Goal: Information Seeking & Learning: Learn about a topic

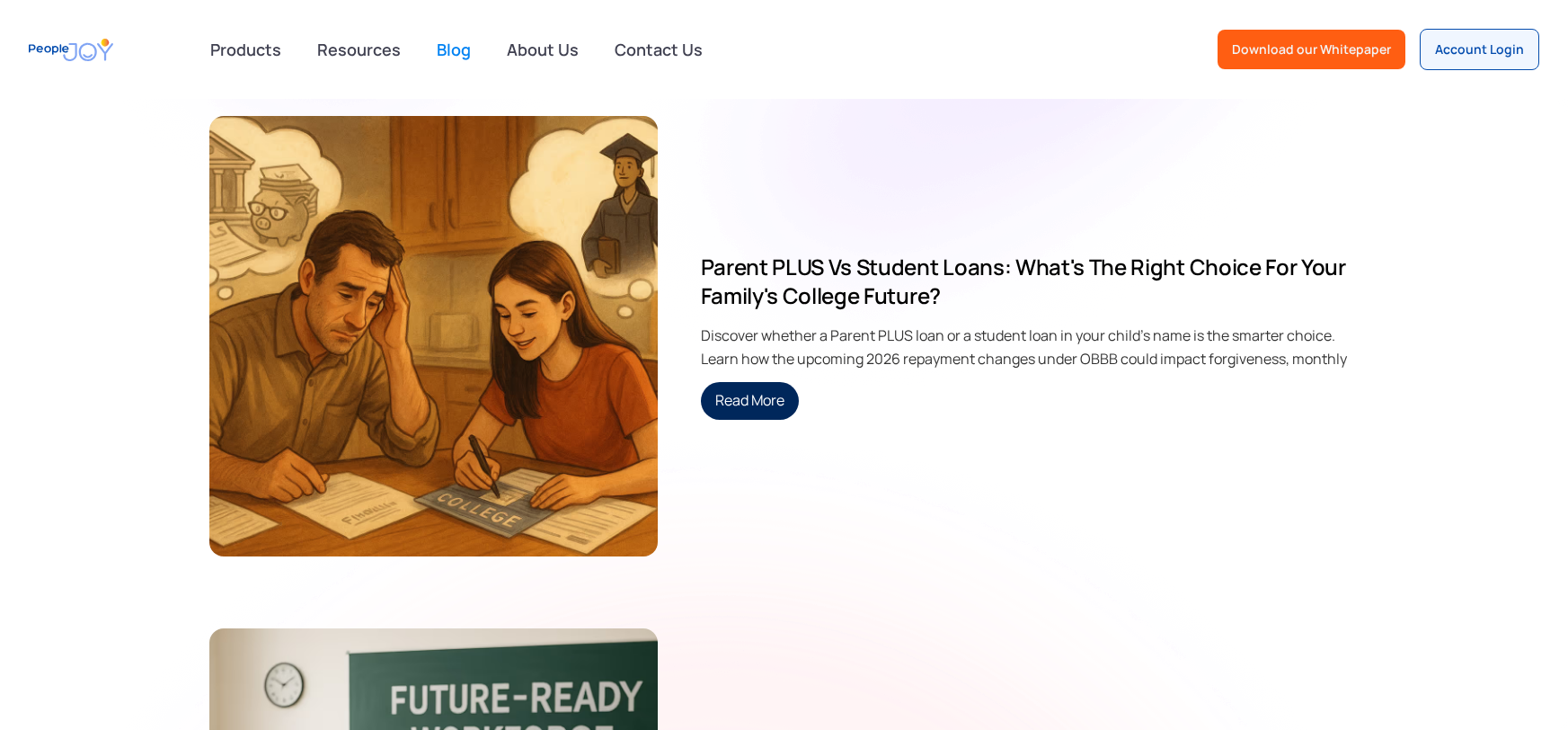
scroll to position [8083, 0]
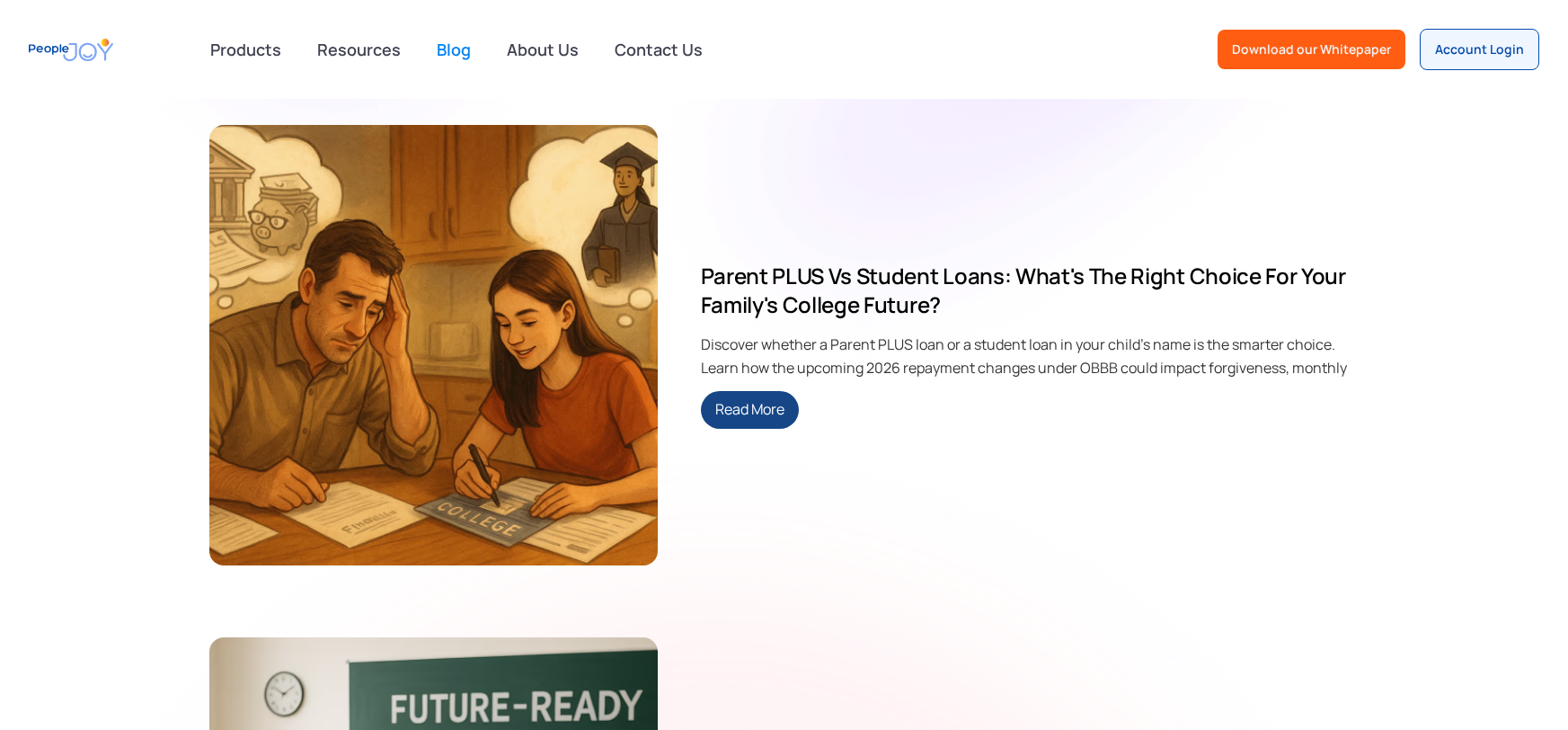
click at [783, 407] on link "Read More" at bounding box center [750, 410] width 98 height 37
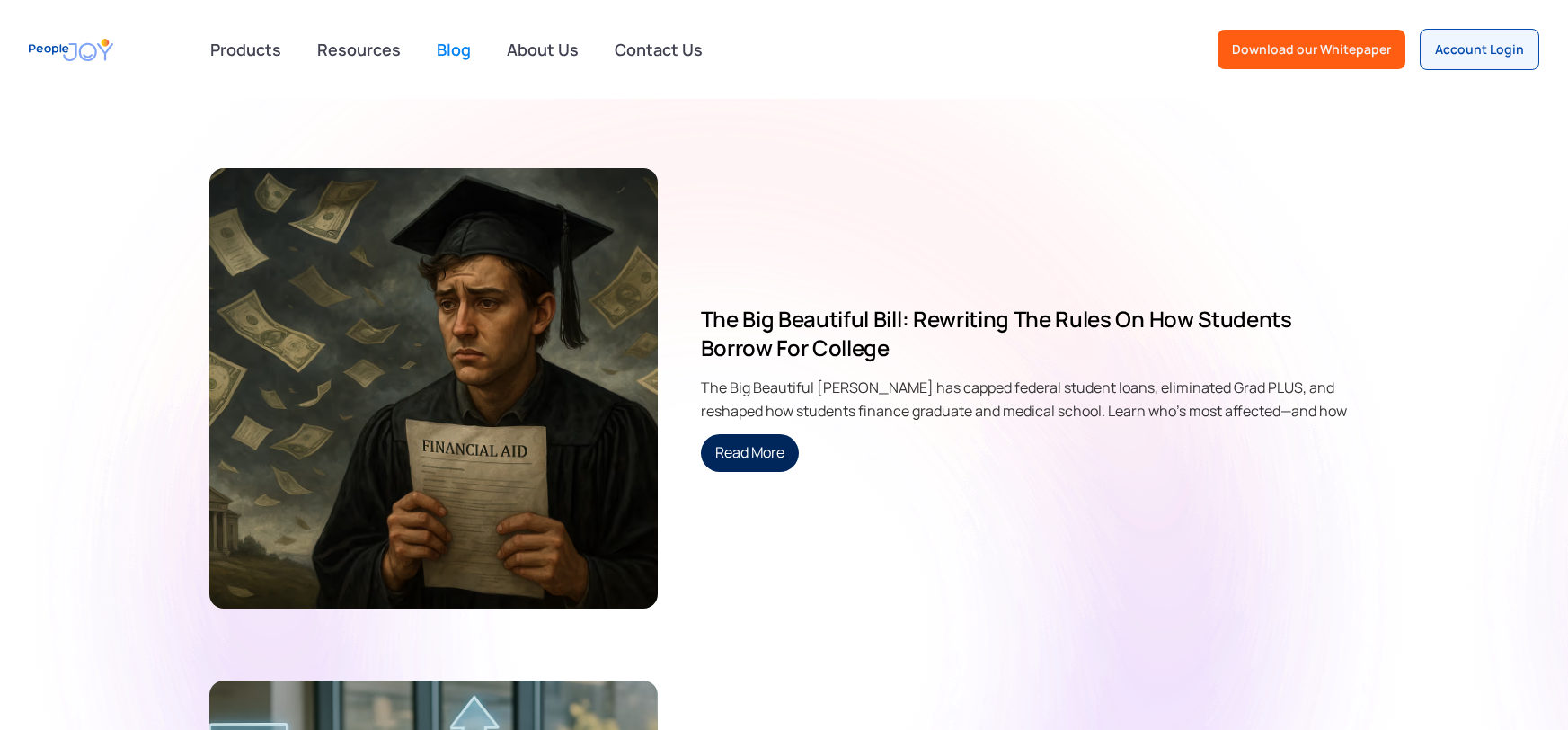
scroll to position [15713, 0]
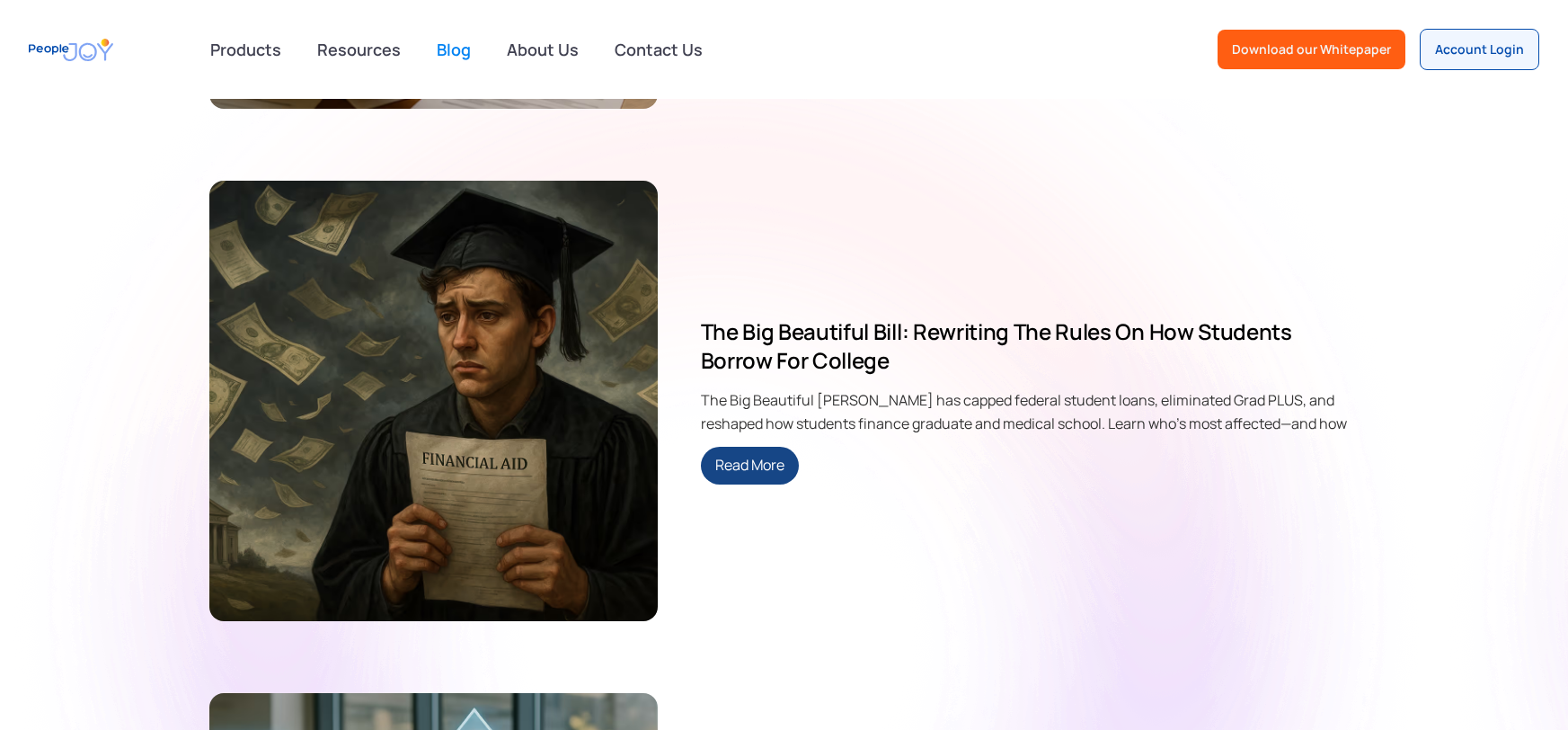
click at [784, 462] on link "Read More" at bounding box center [750, 465] width 98 height 37
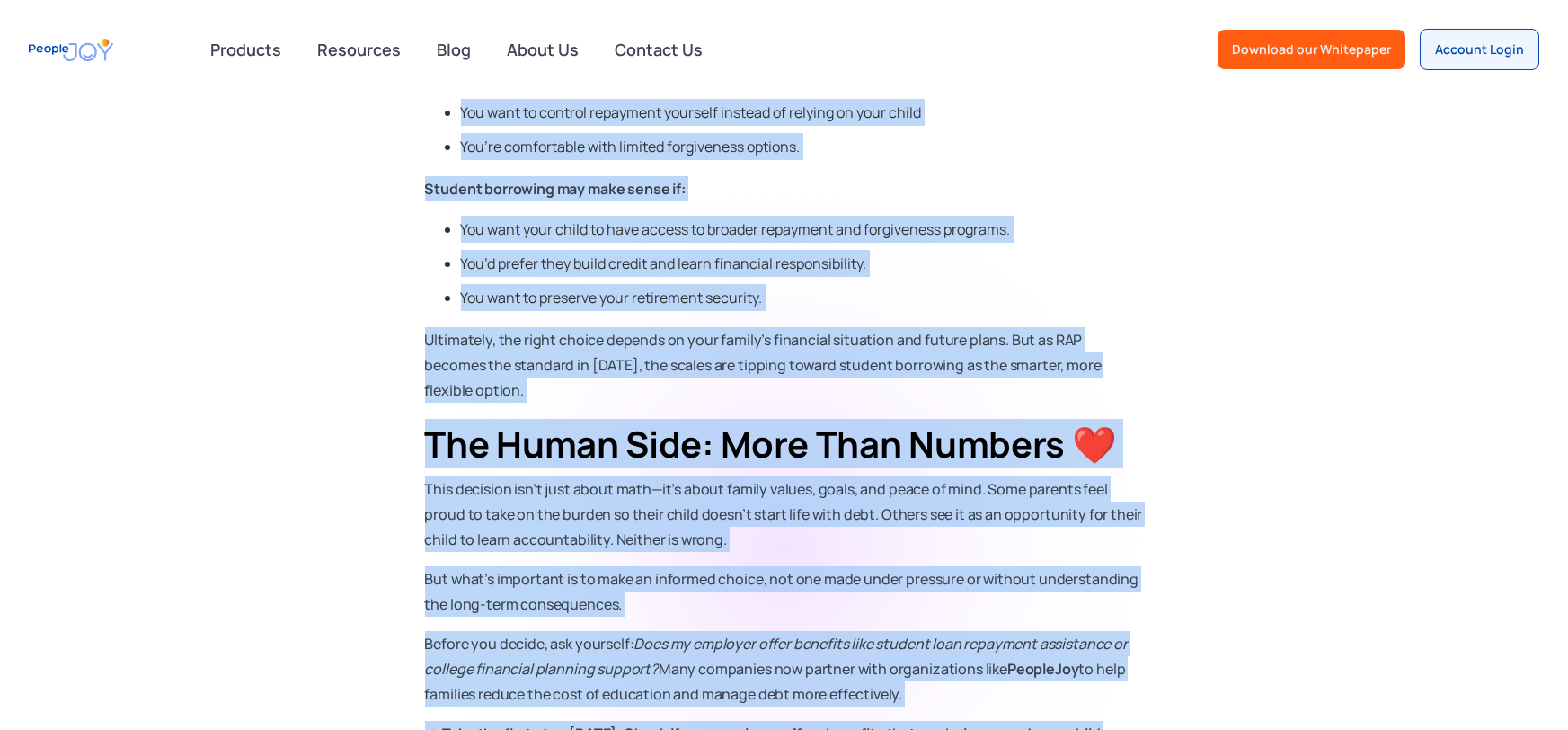
scroll to position [2923, 0]
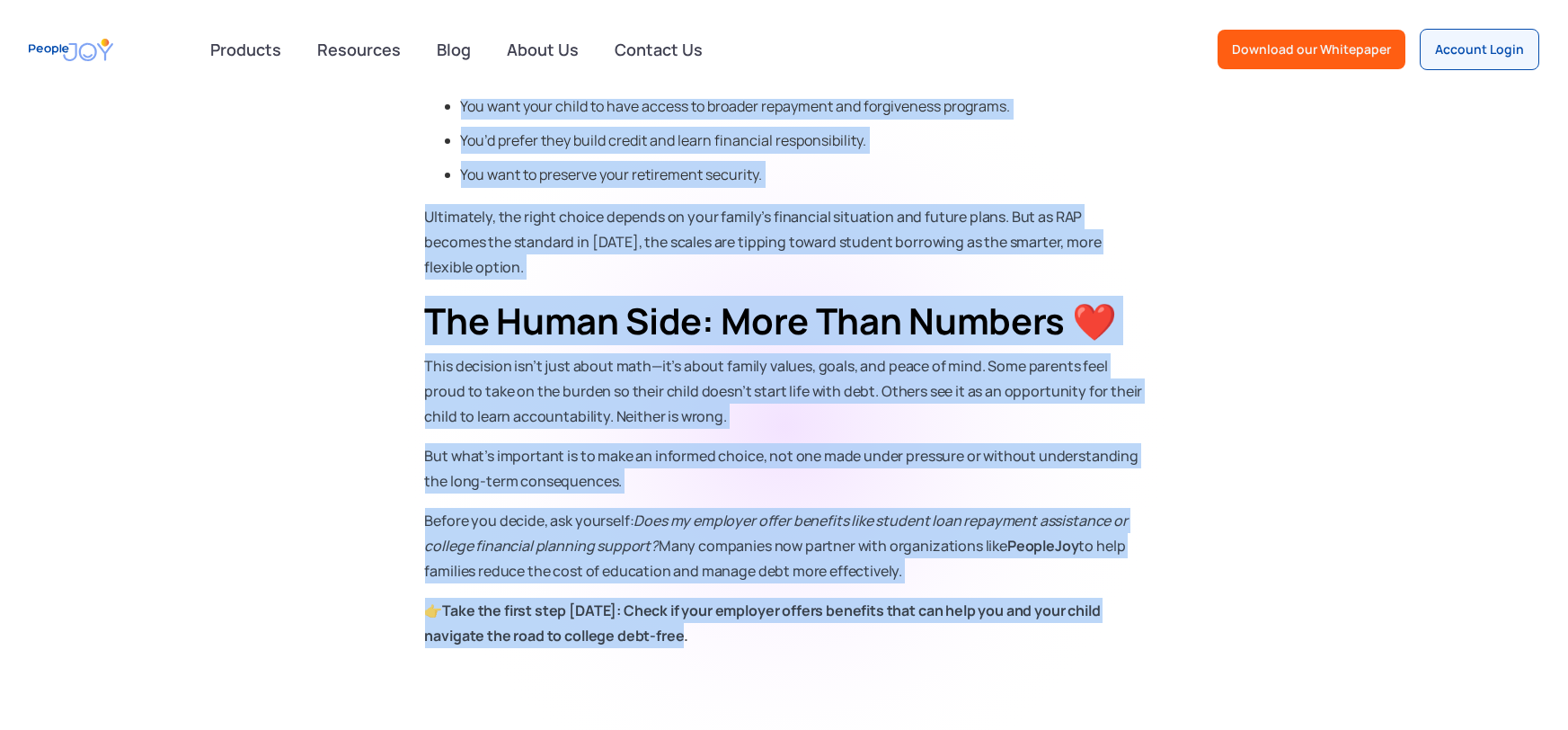
copy div "If you’re a parent staring down the cost of college, you’ve probably asked your…"
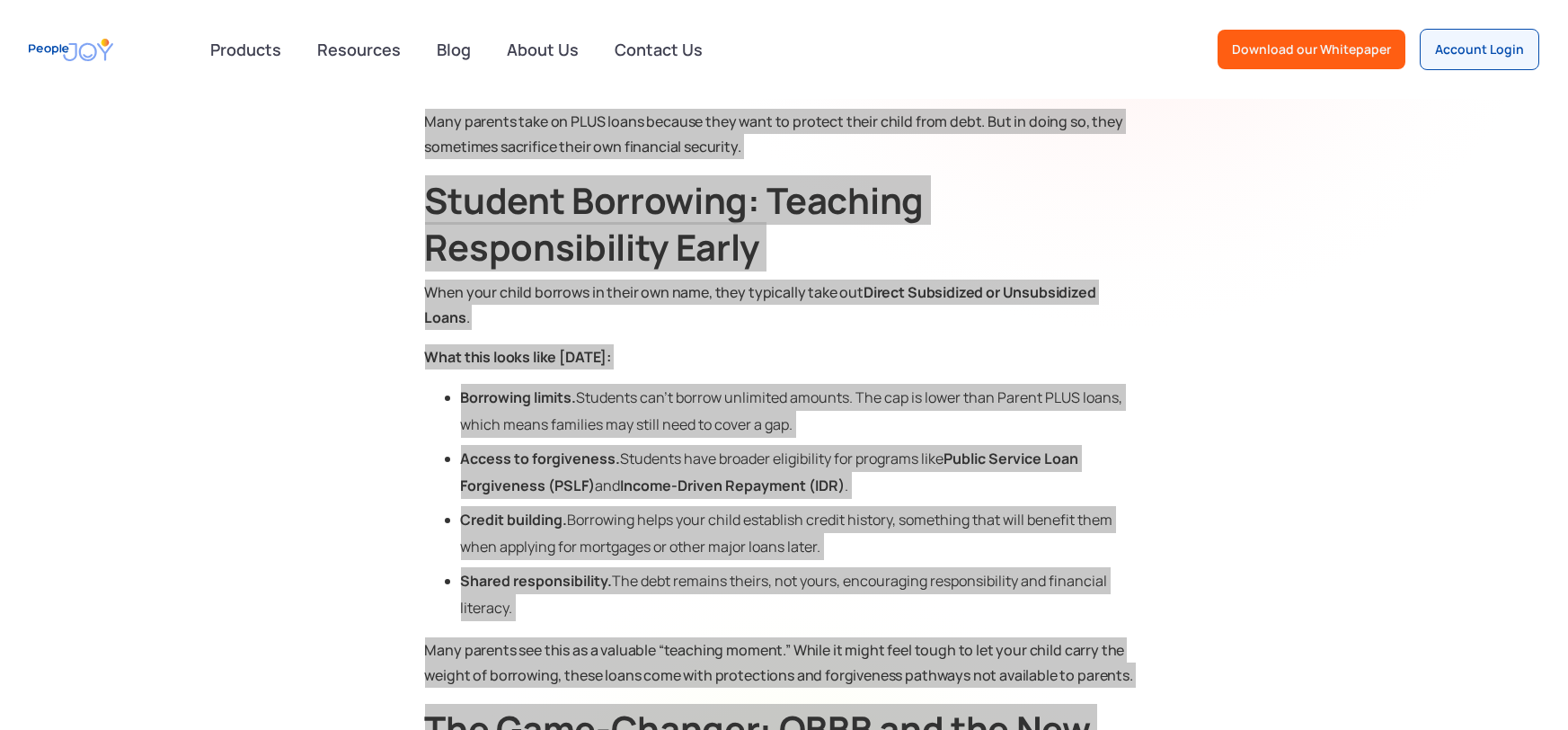
scroll to position [1288, 0]
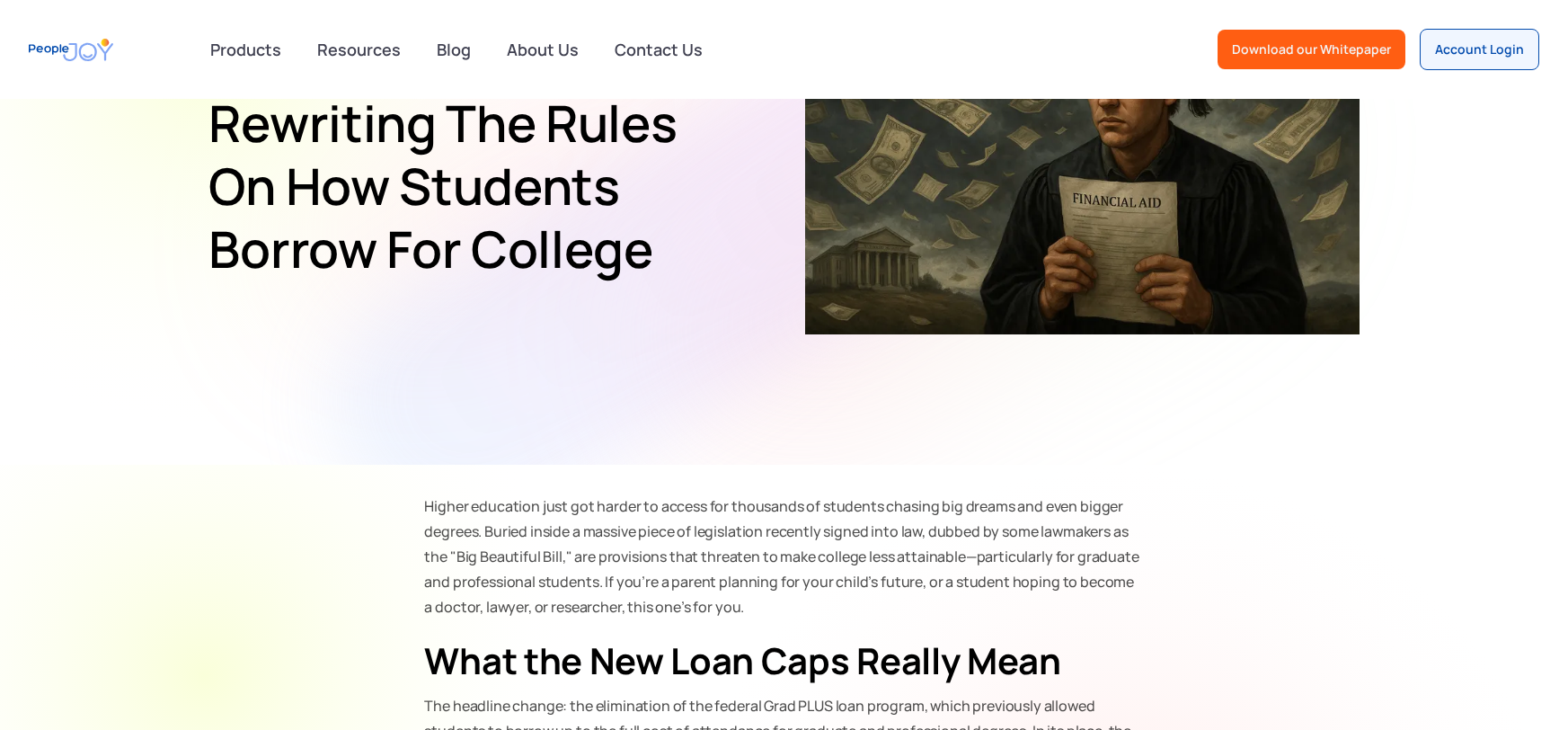
scroll to position [384, 0]
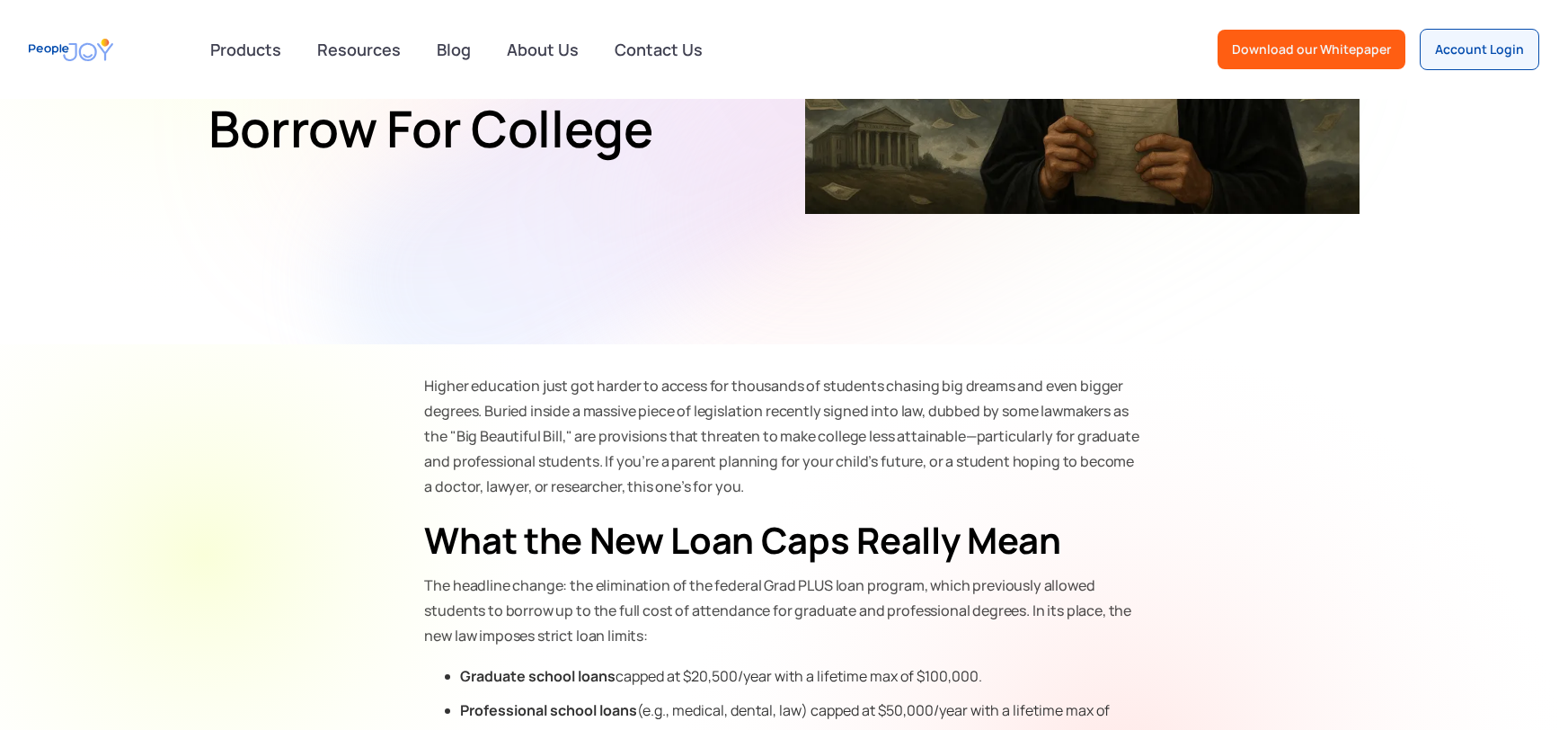
click at [450, 395] on p "Higher education just got harder to access for thousands of students chasing bi…" at bounding box center [784, 436] width 719 height 126
click at [445, 383] on p "Higher education just got harder to access for thousands of students chasing bi…" at bounding box center [784, 436] width 719 height 126
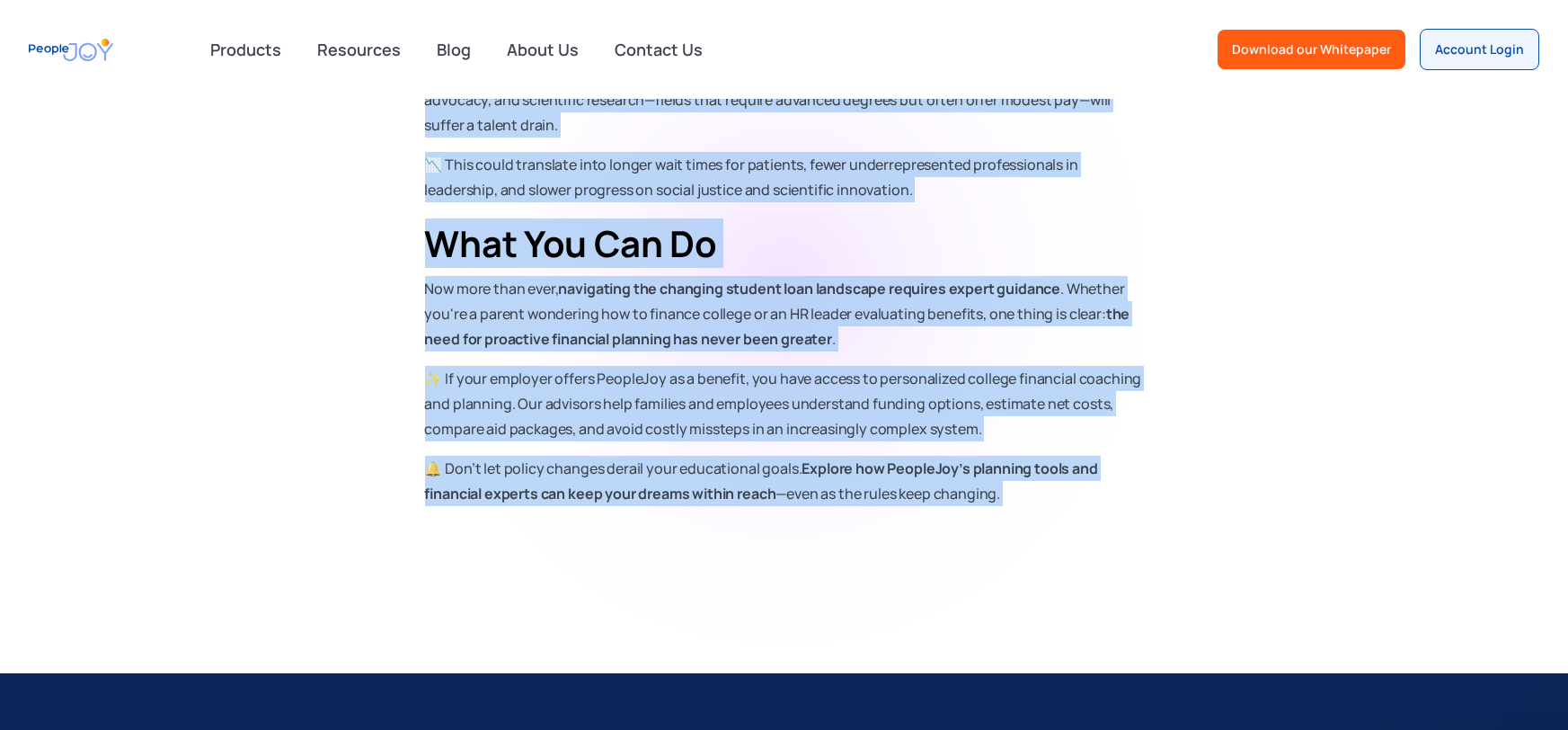
scroll to position [2036, 0]
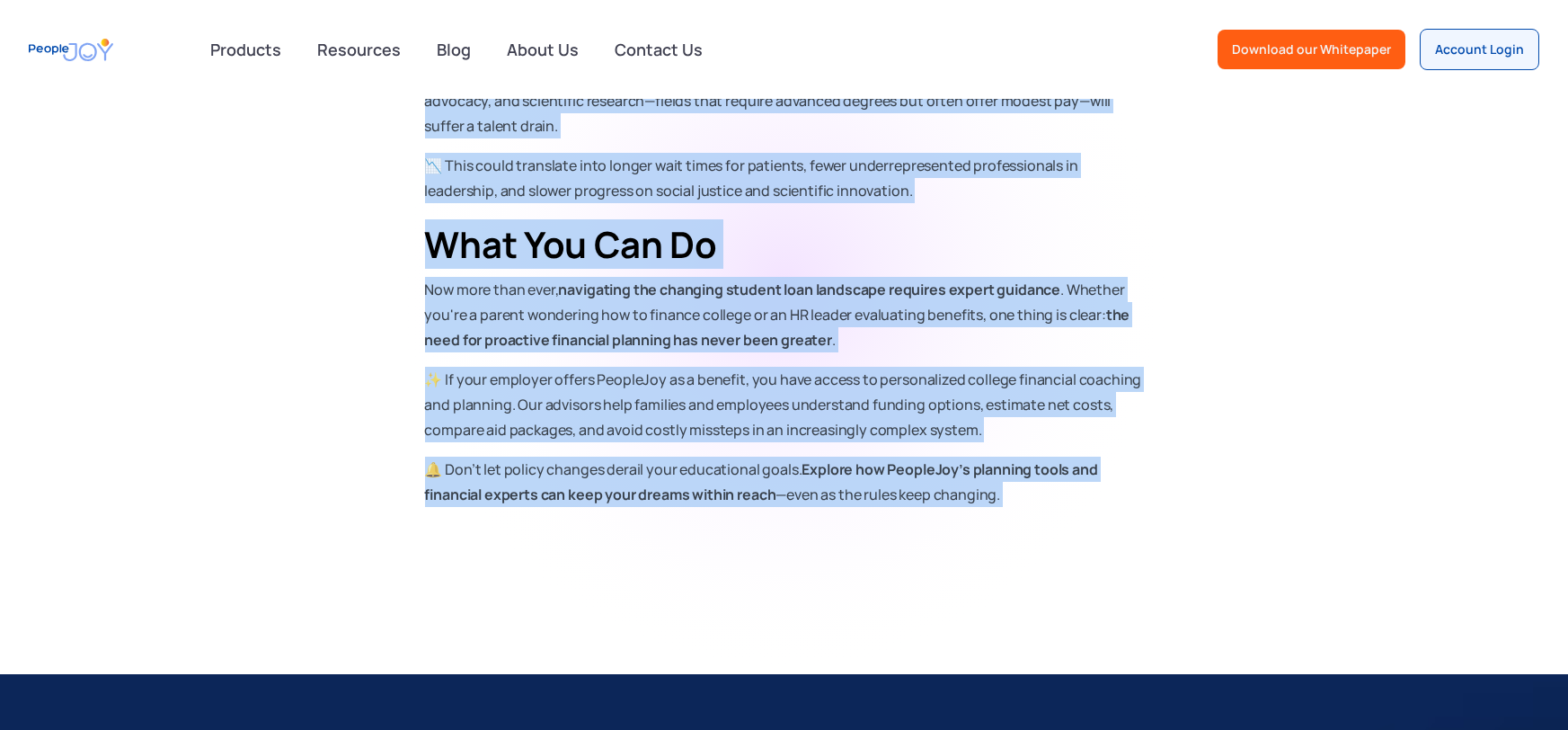
drag, startPoint x: 445, startPoint y: 383, endPoint x: 1067, endPoint y: 499, distance: 632.7
copy div "Higher education just got harder to access for thousands of students chasing bi…"
